Goal: Register for event/course

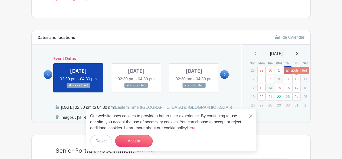
scroll to position [238, 0]
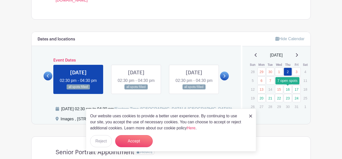
click at [287, 91] on link "16" at bounding box center [288, 89] width 8 height 8
click at [285, 90] on link "16" at bounding box center [288, 89] width 8 height 8
click at [287, 91] on link "16" at bounding box center [288, 89] width 8 height 8
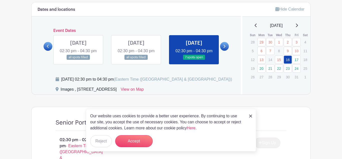
scroll to position [267, 0]
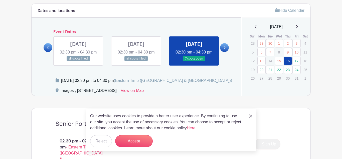
click at [251, 119] on div "Our website uses cookies to provide a better user experience. By continuing to …" at bounding box center [171, 130] width 170 height 43
click at [251, 116] on img at bounding box center [250, 115] width 3 height 3
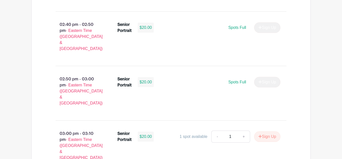
scroll to position [436, 0]
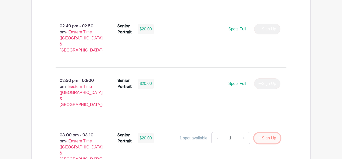
click at [272, 133] on button "Sign Up" at bounding box center [267, 138] width 26 height 11
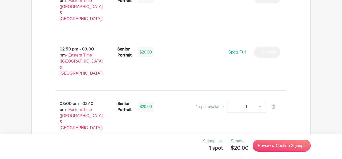
scroll to position [472, 0]
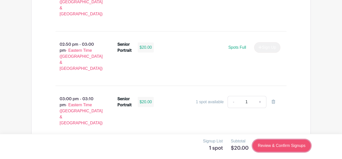
click at [289, 145] on link "Review & Confirm Signups" at bounding box center [282, 145] width 58 height 12
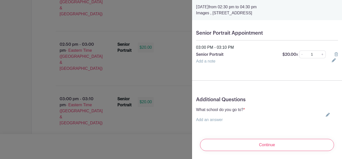
scroll to position [18, 0]
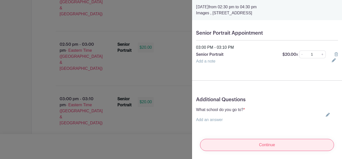
click at [295, 148] on input "Continue" at bounding box center [267, 145] width 134 height 12
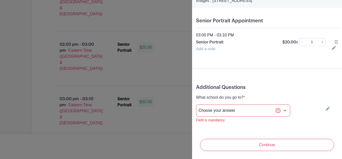
scroll to position [41, 0]
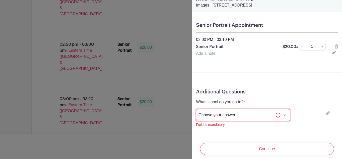
click at [262, 117] on select "Choose your answer [GEOGRAPHIC_DATA] High [PERSON_NAME] High [PERSON_NAME] High…" at bounding box center [243, 115] width 94 height 12
select select "3938"
click at [196, 109] on select "Choose your answer [GEOGRAPHIC_DATA] High [PERSON_NAME] High [PERSON_NAME] High…" at bounding box center [243, 115] width 94 height 12
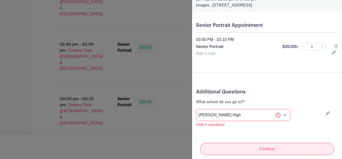
click at [237, 153] on input "Continue" at bounding box center [267, 149] width 134 height 12
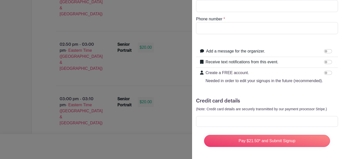
scroll to position [0, 0]
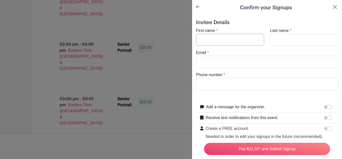
click at [249, 42] on input "First name" at bounding box center [230, 40] width 68 height 12
type input ":"
type input "Promise"
click at [295, 43] on input "Last name" at bounding box center [304, 40] width 68 height 12
type input "[PERSON_NAME]"
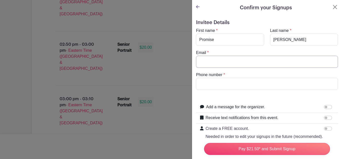
click at [292, 59] on input "Email" at bounding box center [267, 62] width 142 height 12
type input "[EMAIL_ADDRESS][DOMAIN_NAME]"
click at [293, 83] on input "Phone number" at bounding box center [267, 84] width 142 height 12
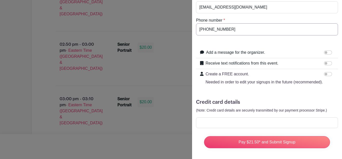
scroll to position [56, 0]
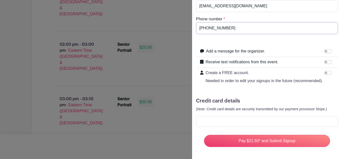
type input "[PHONE_NUMBER]"
click at [329, 62] on input "Receive text notifications from this event." at bounding box center [328, 62] width 8 height 4
checkbox input "true"
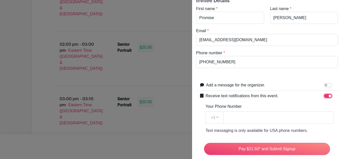
scroll to position [17, 0]
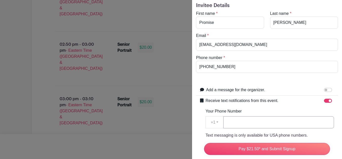
click at [295, 120] on input "Your Phone Number" at bounding box center [279, 122] width 111 height 12
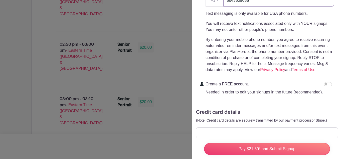
scroll to position [150, 0]
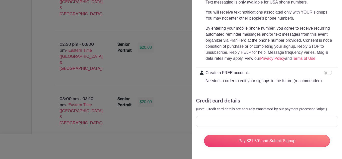
type input "8643509685"
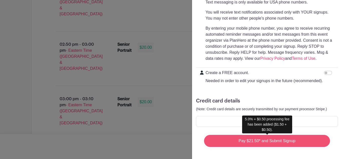
click at [290, 140] on input "Pay $21.50* and Submit Signup" at bounding box center [267, 141] width 126 height 12
